Goal: Navigation & Orientation: Find specific page/section

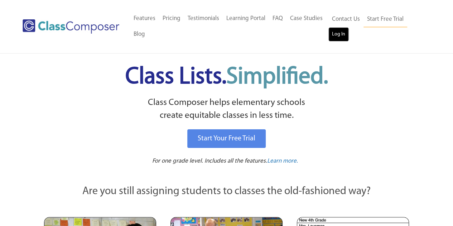
click at [344, 34] on link "Log In" at bounding box center [339, 34] width 20 height 14
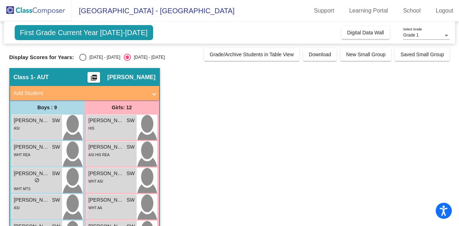
click at [81, 56] on div "Select an option" at bounding box center [82, 57] width 7 height 7
click at [82, 61] on input "[DATE] - [DATE]" at bounding box center [82, 61] width 0 height 0
radio input "true"
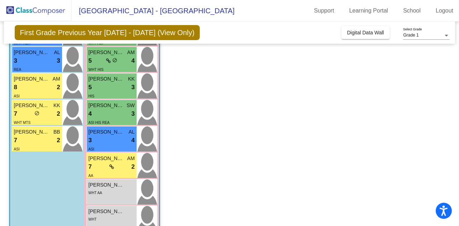
scroll to position [203, 0]
